Goal: Task Accomplishment & Management: Use online tool/utility

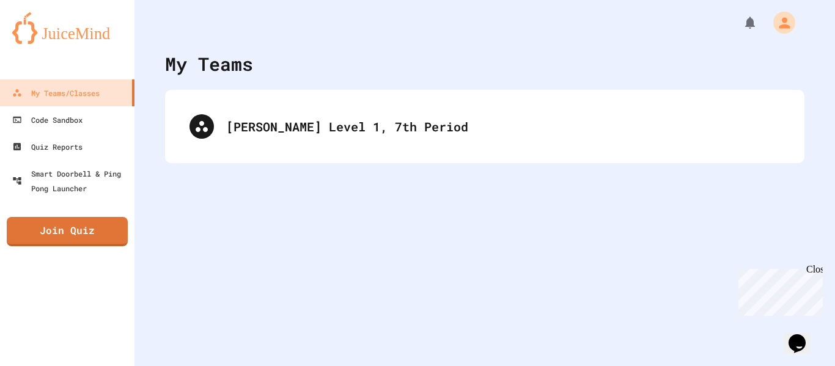
click at [386, 152] on div "[PERSON_NAME] Level 1, 7th Period" at bounding box center [485, 126] width 640 height 73
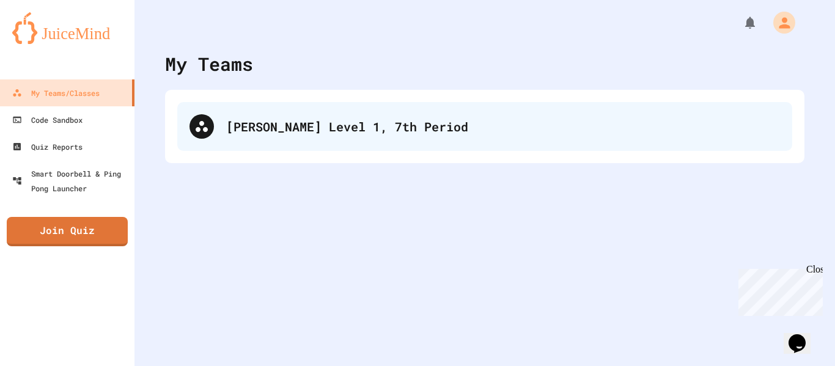
click at [387, 142] on div "[PERSON_NAME] Level 1, 7th Period" at bounding box center [484, 126] width 615 height 49
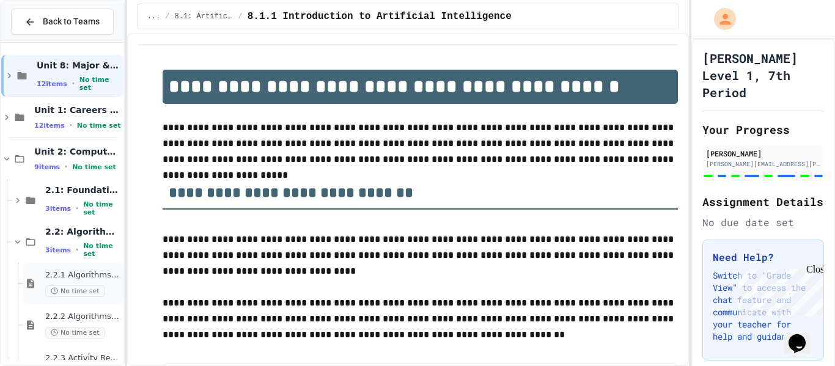
scroll to position [76, 0]
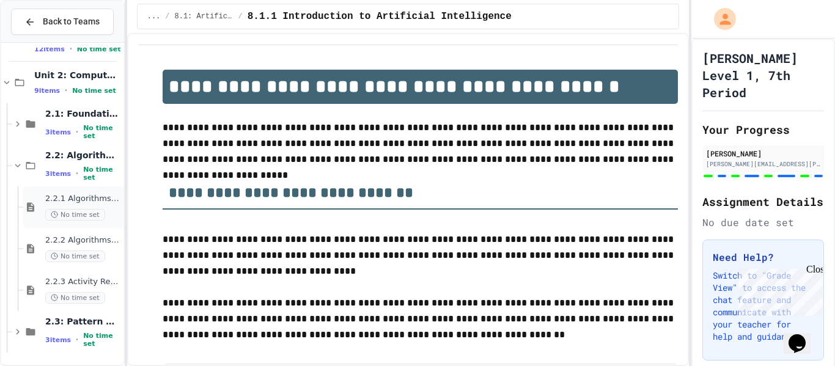
click at [84, 194] on span "2.2.1 Algorithms from Idea to Flowchart" at bounding box center [83, 199] width 76 height 10
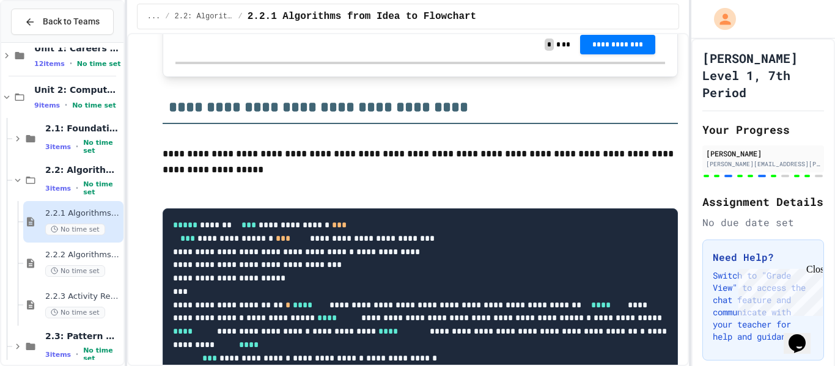
scroll to position [5920, 0]
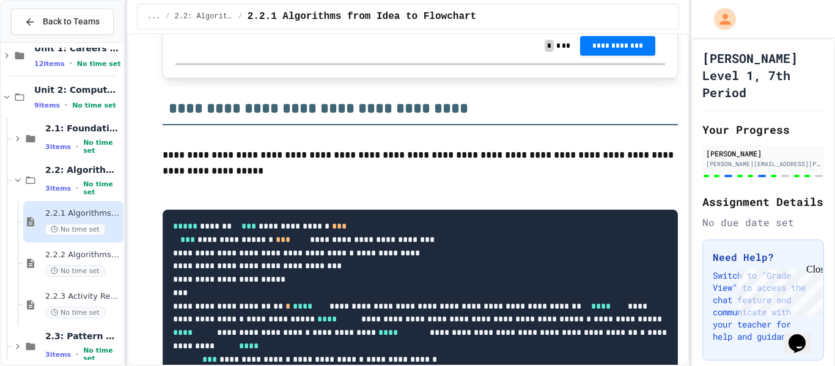
click at [278, 23] on p at bounding box center [421, 15] width 490 height 16
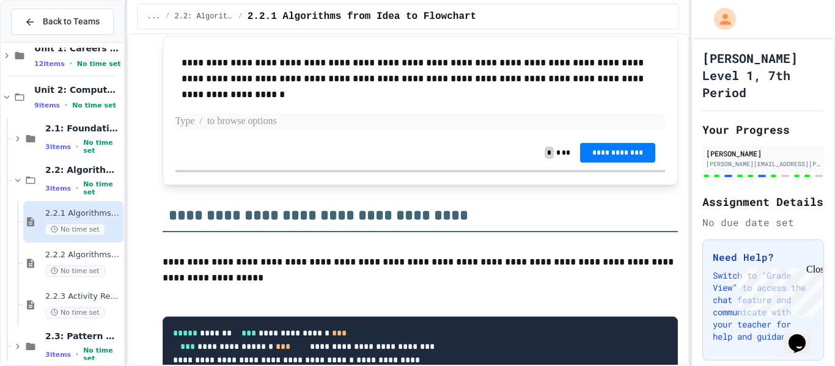
scroll to position [5812, 0]
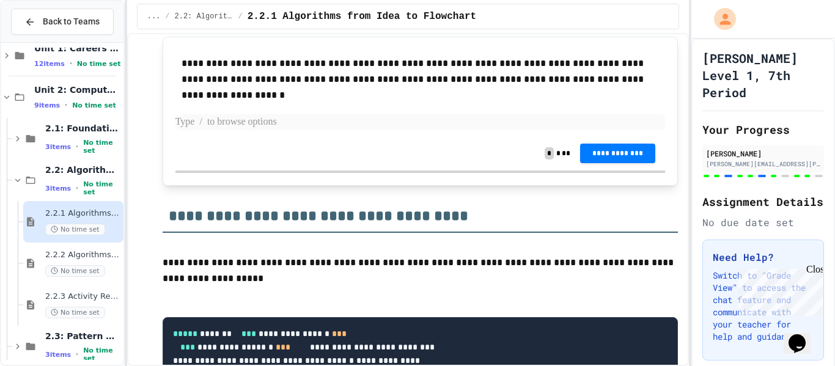
click at [338, 130] on p at bounding box center [421, 122] width 490 height 16
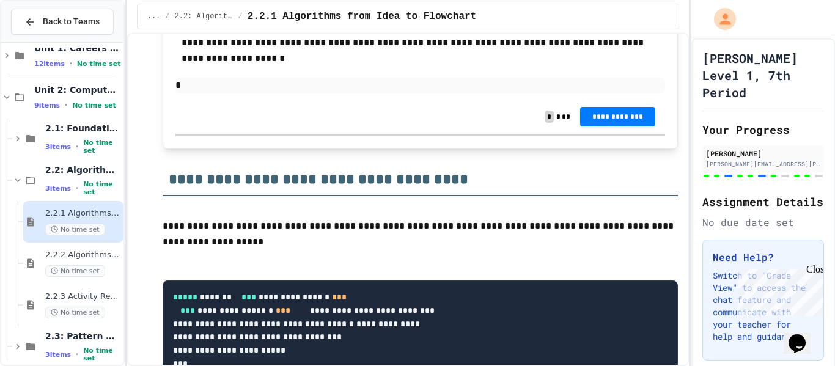
scroll to position [5849, 0]
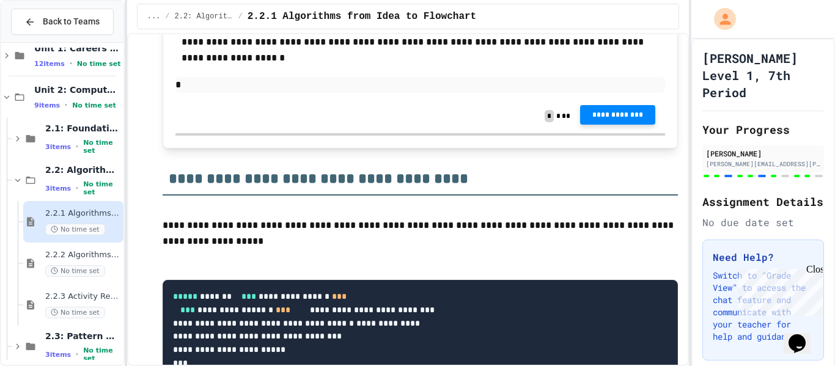
click at [640, 125] on button "**********" at bounding box center [617, 115] width 75 height 20
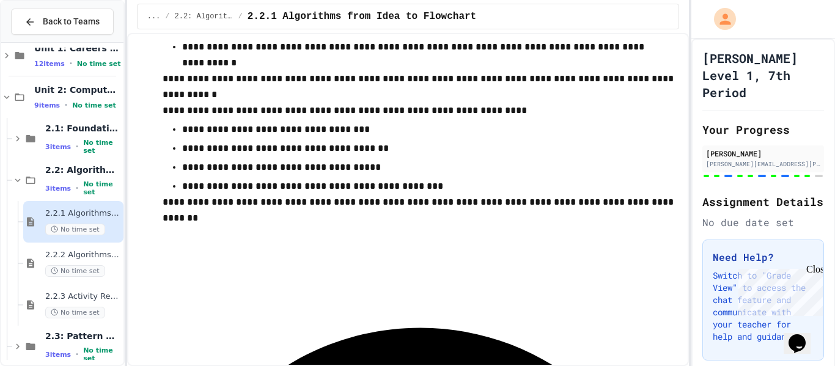
scroll to position [7170, 0]
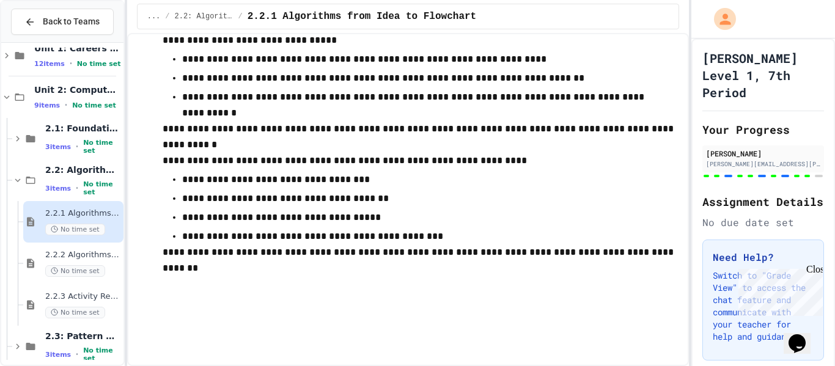
scroll to position [7131, 0]
